Goal: Information Seeking & Learning: Compare options

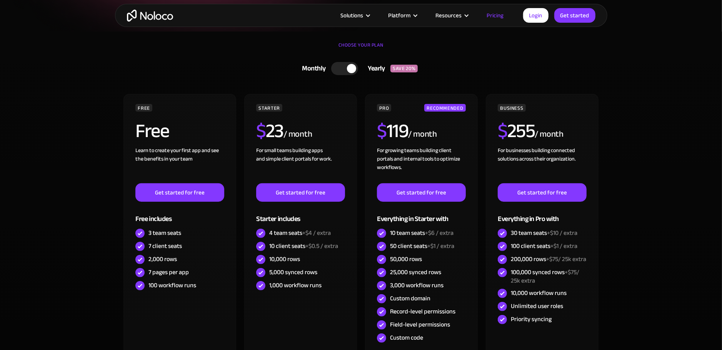
scroll to position [162, 0]
click at [352, 72] on div at bounding box center [351, 68] width 9 height 9
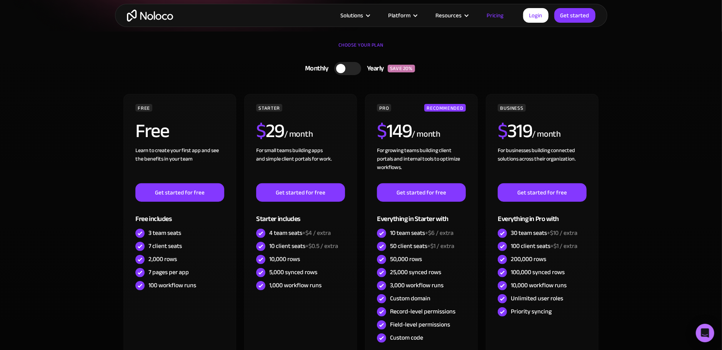
click at [352, 72] on div at bounding box center [347, 68] width 27 height 13
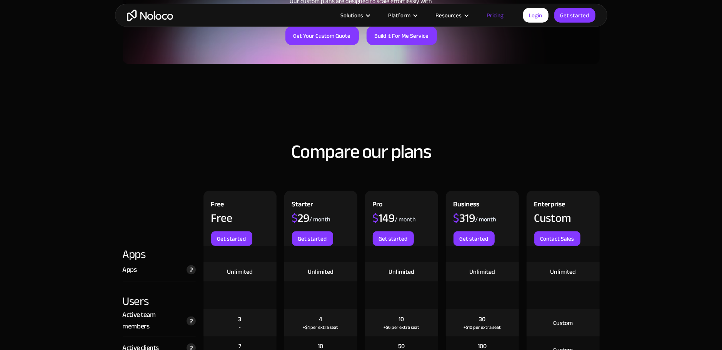
scroll to position [812, 0]
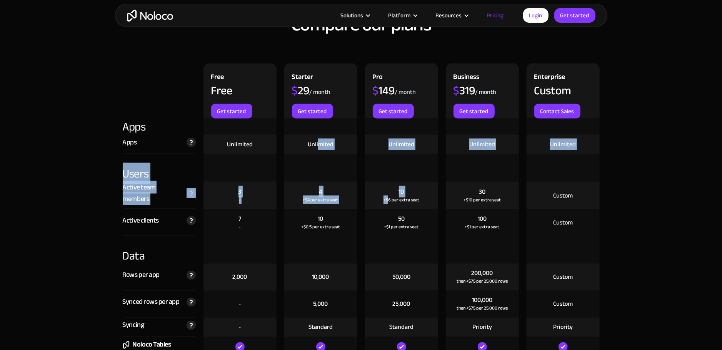
drag, startPoint x: 320, startPoint y: 140, endPoint x: 389, endPoint y: 202, distance: 93.2
click at [389, 202] on div "+$6 per extra seat" at bounding box center [402, 200] width 36 height 8
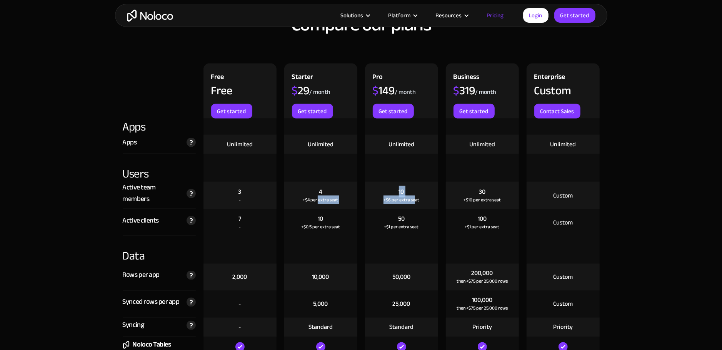
drag, startPoint x: 414, startPoint y: 201, endPoint x: 318, endPoint y: 196, distance: 96.3
click at [318, 196] on div "Active team members The total number of unique users that log in to your team's…" at bounding box center [361, 195] width 485 height 27
click at [318, 196] on div "+$4 per extra seat" at bounding box center [320, 200] width 35 height 8
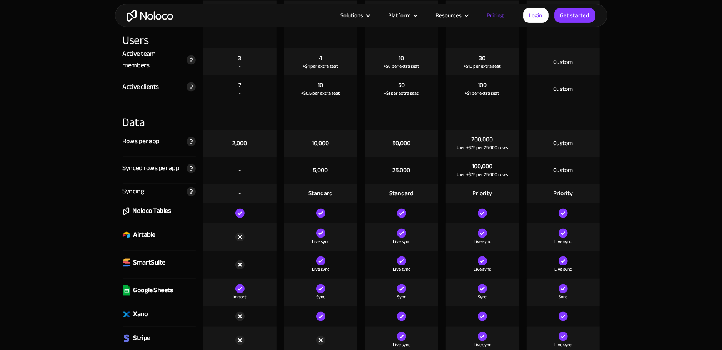
scroll to position [975, 0]
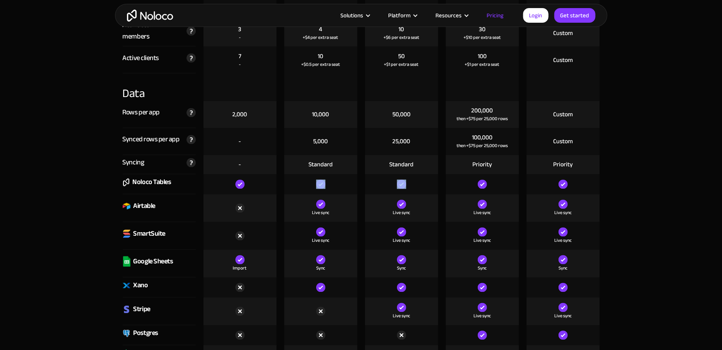
drag, startPoint x: 315, startPoint y: 185, endPoint x: 415, endPoint y: 187, distance: 100.8
click at [415, 187] on div "Noloco Tables" at bounding box center [361, 184] width 485 height 20
click at [415, 187] on div at bounding box center [401, 184] width 73 height 20
drag, startPoint x: 419, startPoint y: 204, endPoint x: 316, endPoint y: 210, distance: 103.3
click at [316, 210] on div "Airtable Live sync Live sync Live sync Live sync" at bounding box center [361, 208] width 485 height 28
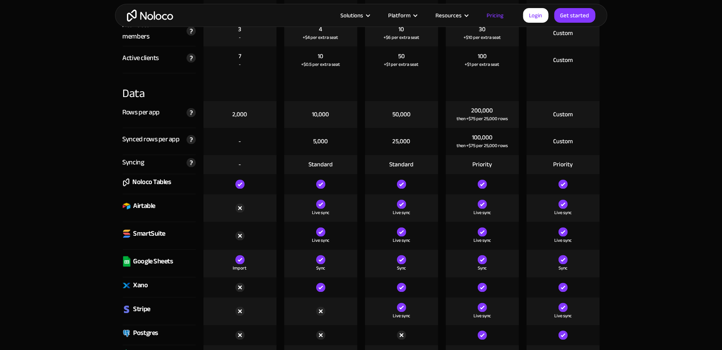
click at [316, 210] on div "Live sync" at bounding box center [320, 213] width 17 height 8
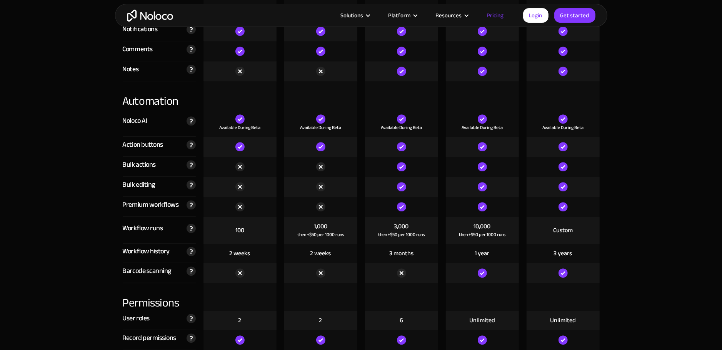
scroll to position [1462, 0]
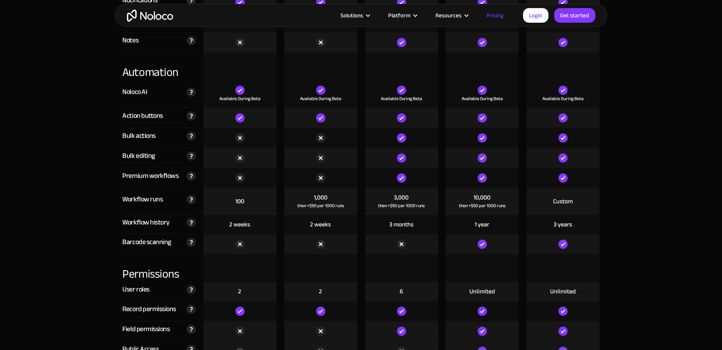
click at [329, 224] on div "2 weeks" at bounding box center [320, 224] width 21 height 8
drag, startPoint x: 413, startPoint y: 221, endPoint x: 318, endPoint y: 226, distance: 95.6
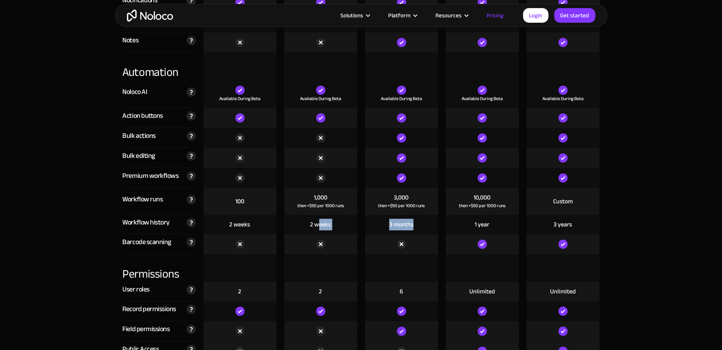
click at [318, 226] on div "Workflow history Keep track of when your workflows ran and which records they r…" at bounding box center [361, 224] width 485 height 19
click at [318, 226] on div "2 weeks" at bounding box center [320, 224] width 21 height 8
click at [319, 242] on img at bounding box center [320, 243] width 9 height 9
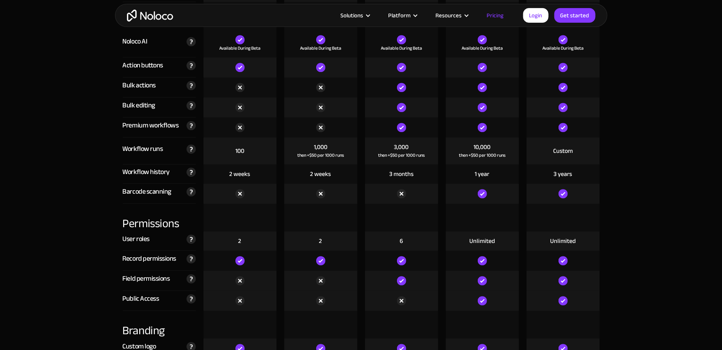
scroll to position [1543, 0]
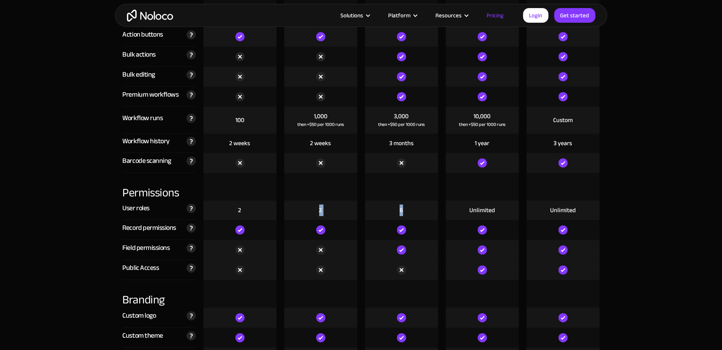
drag, startPoint x: 319, startPoint y: 211, endPoint x: 407, endPoint y: 210, distance: 87.7
click at [407, 210] on div "User roles Number of different roles that can be assigned to your app users. Ro…" at bounding box center [361, 209] width 485 height 19
click at [407, 210] on div "6" at bounding box center [401, 209] width 73 height 19
drag, startPoint x: 420, startPoint y: 227, endPoint x: 295, endPoint y: 228, distance: 125.0
click at [295, 228] on div "Record permissions Control what users have access to what data at a the databas…" at bounding box center [361, 230] width 485 height 20
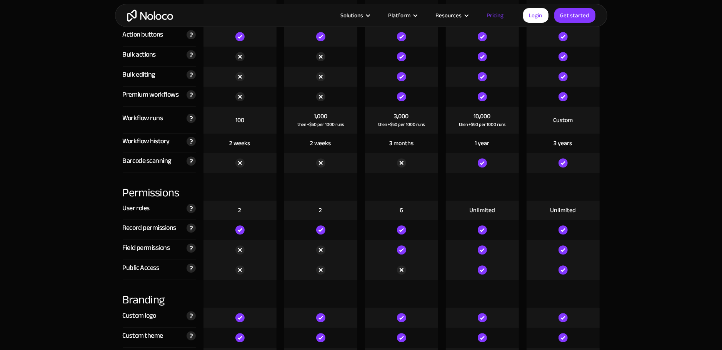
click at [295, 228] on div at bounding box center [320, 230] width 73 height 20
drag, startPoint x: 312, startPoint y: 227, endPoint x: 413, endPoint y: 227, distance: 101.6
click at [413, 227] on div "Record permissions Control what users have access to what data at a the databas…" at bounding box center [361, 230] width 485 height 20
click at [413, 227] on div at bounding box center [401, 230] width 73 height 20
drag, startPoint x: 429, startPoint y: 230, endPoint x: 290, endPoint y: 230, distance: 139.3
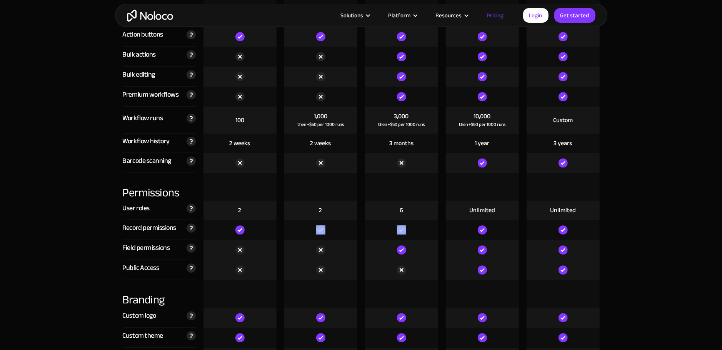
click at [290, 230] on div "Record permissions Control what users have access to what data at a the databas…" at bounding box center [361, 230] width 485 height 20
click at [295, 230] on div at bounding box center [320, 230] width 73 height 20
drag, startPoint x: 419, startPoint y: 225, endPoint x: 444, endPoint y: 230, distance: 25.7
click at [420, 226] on div at bounding box center [401, 230] width 73 height 20
drag, startPoint x: 444, startPoint y: 230, endPoint x: 307, endPoint y: 230, distance: 137.3
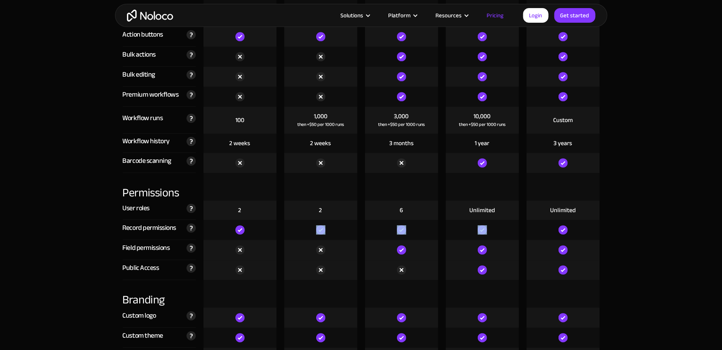
click at [307, 230] on div "Record permissions Control what users have access to what data at a the databas…" at bounding box center [361, 230] width 485 height 20
click at [307, 230] on div at bounding box center [320, 230] width 73 height 20
drag, startPoint x: 298, startPoint y: 228, endPoint x: 420, endPoint y: 225, distance: 122.4
click at [420, 225] on div "Record permissions Control what users have access to what data at a the databas…" at bounding box center [361, 230] width 485 height 20
click at [420, 225] on div at bounding box center [401, 230] width 73 height 20
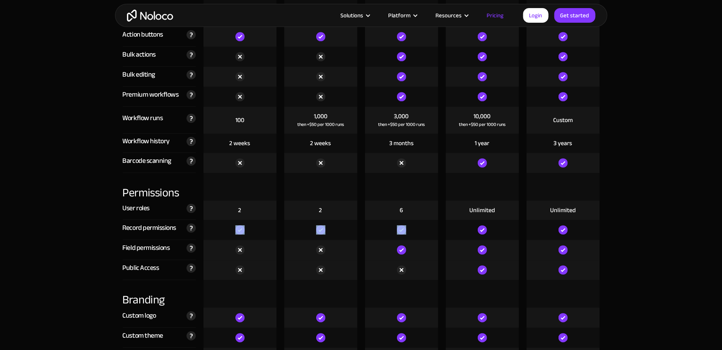
drag, startPoint x: 432, startPoint y: 227, endPoint x: 277, endPoint y: 227, distance: 155.8
click at [277, 227] on div "Record permissions Control what users have access to what data at a the databas…" at bounding box center [361, 230] width 485 height 20
click at [292, 223] on div at bounding box center [320, 230] width 73 height 20
drag, startPoint x: 309, startPoint y: 228, endPoint x: 415, endPoint y: 228, distance: 106.6
click at [415, 228] on div "Record permissions Control what users have access to what data at a the databas…" at bounding box center [361, 230] width 485 height 20
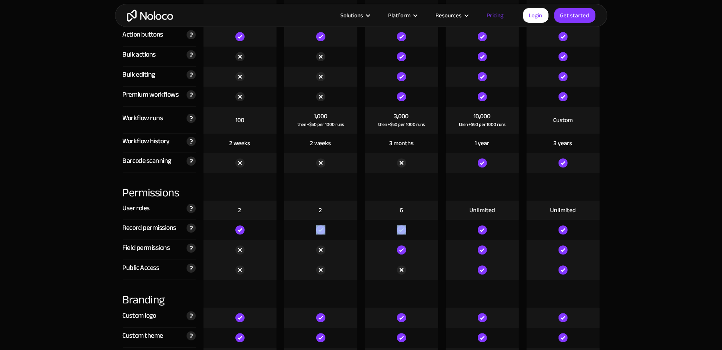
click at [415, 228] on div at bounding box center [401, 230] width 73 height 20
drag, startPoint x: 429, startPoint y: 230, endPoint x: 307, endPoint y: 230, distance: 122.3
click at [307, 230] on div "Record permissions Control what users have access to what data at a the databas…" at bounding box center [361, 230] width 485 height 20
click at [307, 230] on div at bounding box center [320, 230] width 73 height 20
drag, startPoint x: 307, startPoint y: 230, endPoint x: 411, endPoint y: 228, distance: 104.7
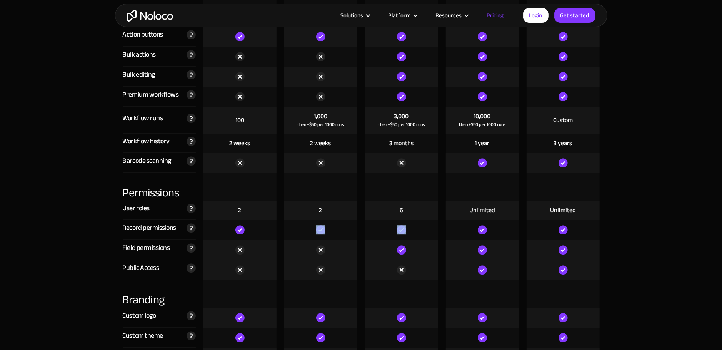
click at [411, 228] on div "Record permissions Control what users have access to what data at a the databas…" at bounding box center [361, 230] width 485 height 20
click at [411, 228] on div at bounding box center [401, 230] width 73 height 20
drag, startPoint x: 310, startPoint y: 247, endPoint x: 417, endPoint y: 250, distance: 107.0
click at [417, 250] on div "Field permissions Field-level permissions give you advanced controls over which…" at bounding box center [361, 250] width 485 height 20
click at [417, 250] on div at bounding box center [401, 250] width 73 height 20
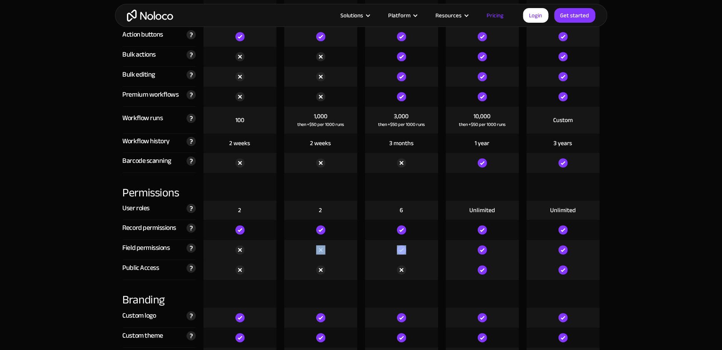
drag, startPoint x: 423, startPoint y: 250, endPoint x: 311, endPoint y: 254, distance: 112.0
click at [311, 254] on div "Field permissions Field-level permissions give you advanced controls over which…" at bounding box center [361, 250] width 485 height 20
click at [311, 254] on div at bounding box center [320, 250] width 73 height 20
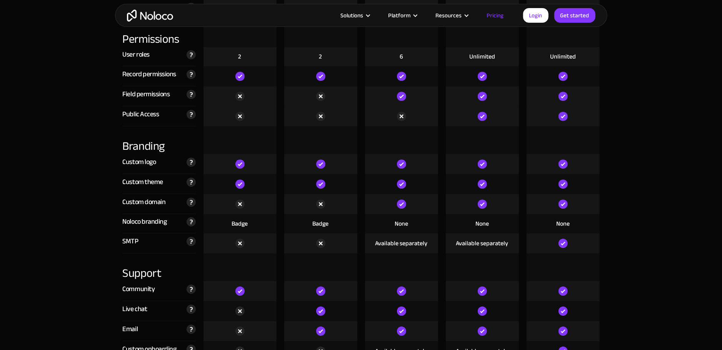
scroll to position [1706, 0]
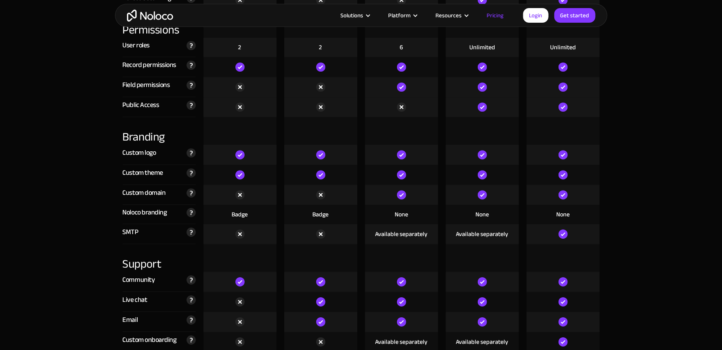
click at [314, 213] on div "Badge" at bounding box center [321, 214] width 16 height 8
click at [406, 234] on div "Available separately" at bounding box center [401, 234] width 52 height 8
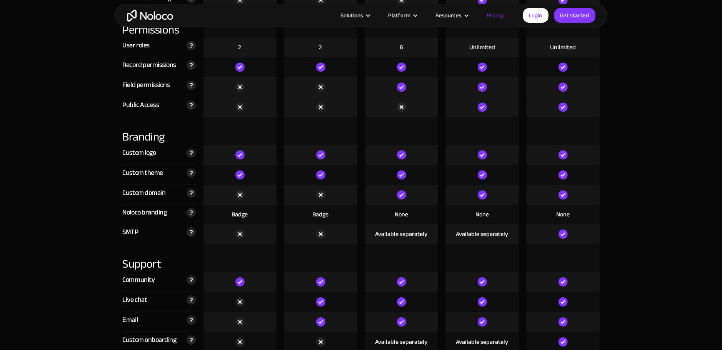
click at [406, 234] on div "Available separately" at bounding box center [401, 234] width 52 height 8
click at [402, 237] on div "Available separately" at bounding box center [401, 234] width 52 height 8
drag, startPoint x: 299, startPoint y: 236, endPoint x: 402, endPoint y: 236, distance: 103.5
click at [402, 236] on div "SMTP Whitelabel automated emails from your Noloco app & workflows by sending th…" at bounding box center [361, 234] width 485 height 20
click at [402, 236] on div "Available separately" at bounding box center [401, 234] width 52 height 8
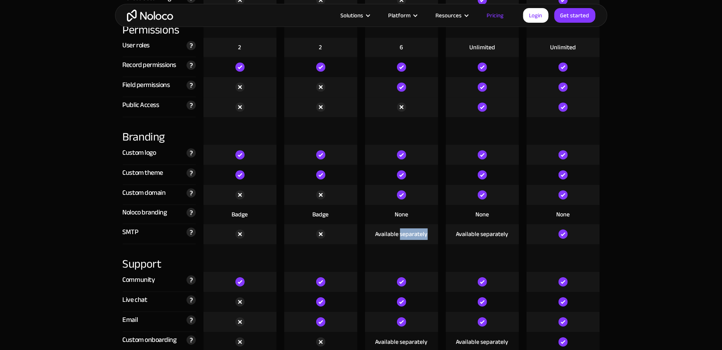
click at [402, 236] on div "Available separately" at bounding box center [401, 234] width 52 height 8
drag, startPoint x: 307, startPoint y: 234, endPoint x: 394, endPoint y: 234, distance: 86.9
click at [391, 234] on div "SMTP Whitelabel automated emails from your Noloco app & workflows by sending th…" at bounding box center [361, 234] width 485 height 20
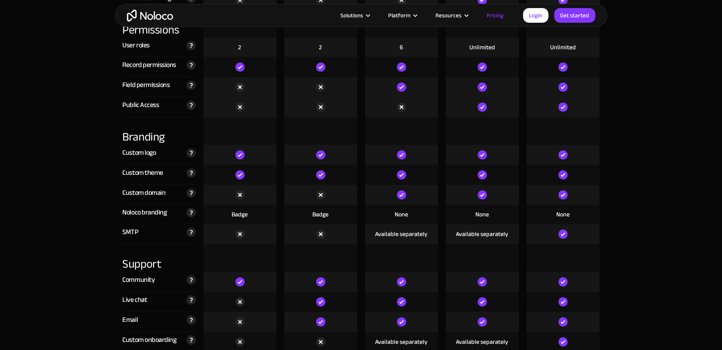
click at [394, 234] on div "Available separately" at bounding box center [401, 234] width 52 height 8
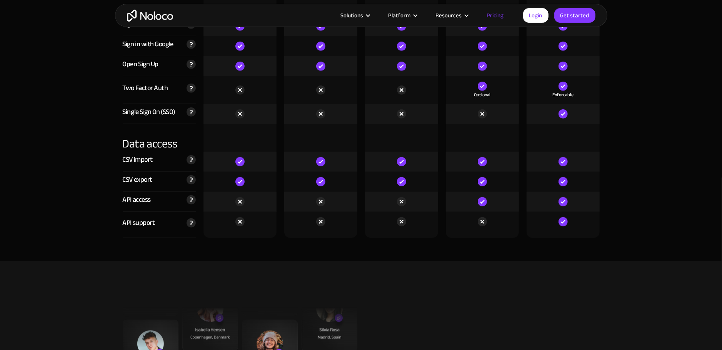
scroll to position [2600, 0]
